Goal: Find specific page/section: Find specific page/section

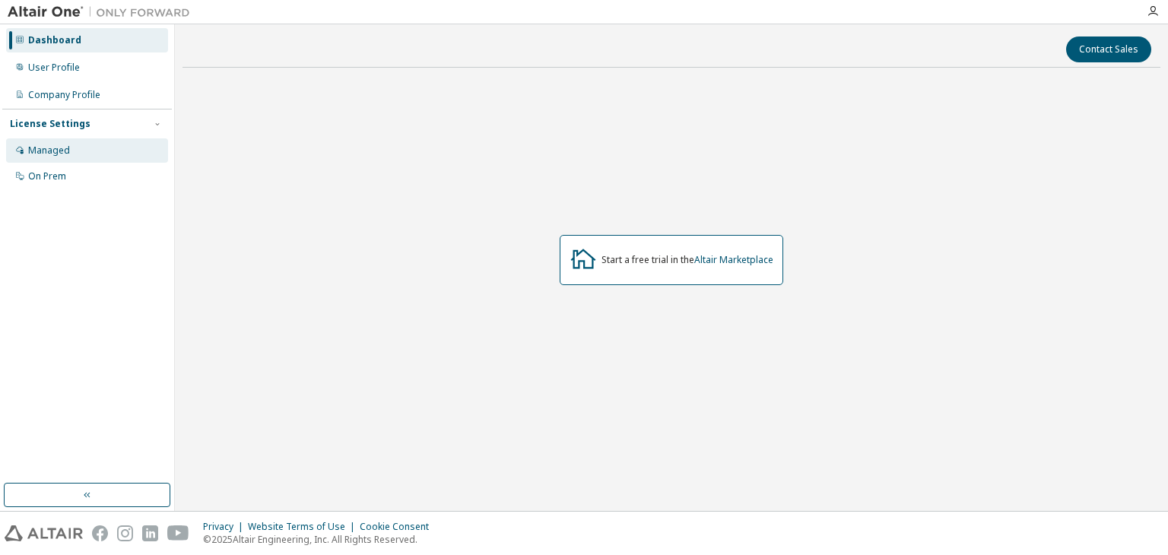
click at [76, 151] on div "Managed" at bounding box center [87, 150] width 162 height 24
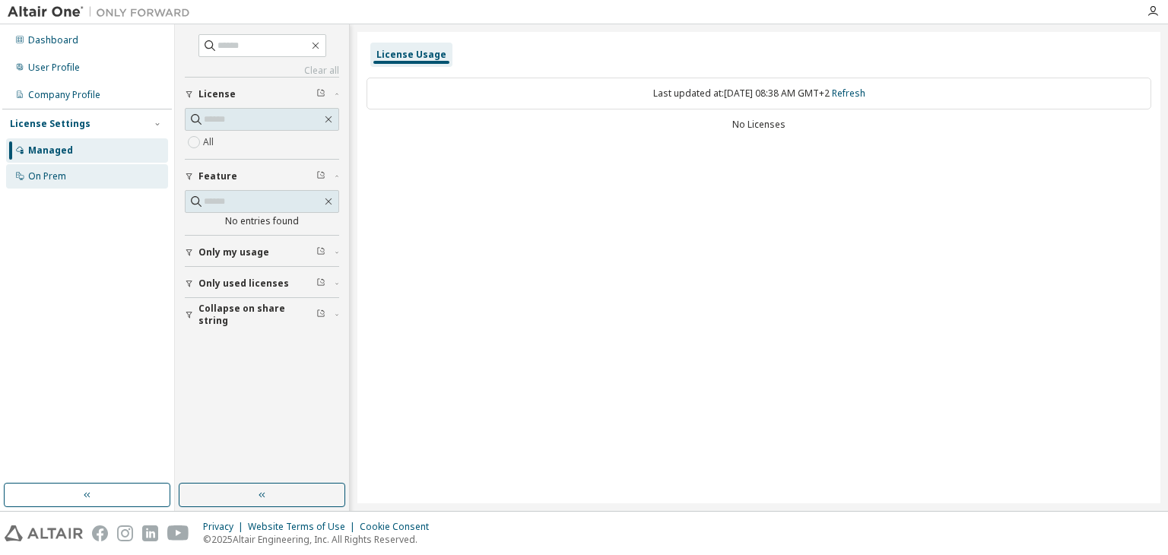
click at [76, 173] on div "On Prem" at bounding box center [87, 176] width 162 height 24
